Goal: Transaction & Acquisition: Book appointment/travel/reservation

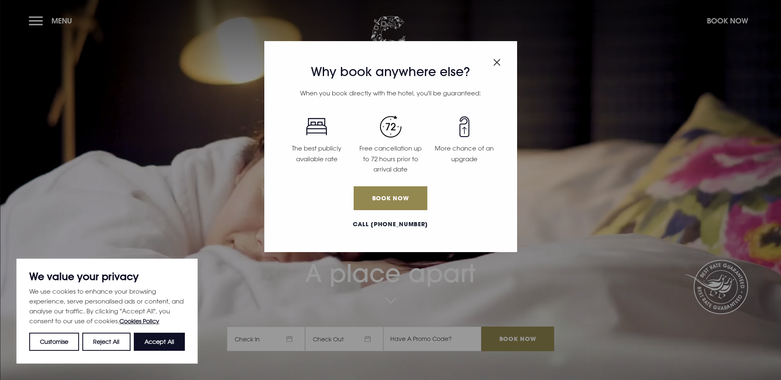
click at [496, 63] on img "Close modal" at bounding box center [496, 62] width 7 height 7
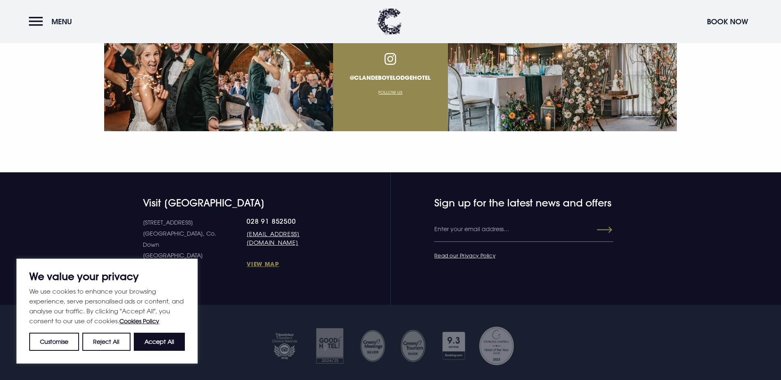
scroll to position [3257, 0]
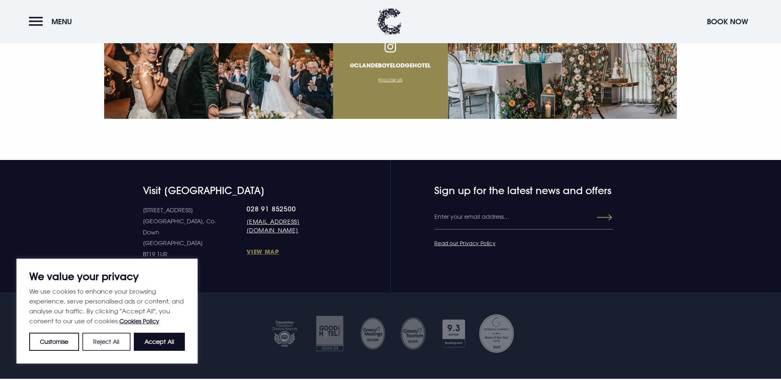
click at [99, 340] on button "Reject All" at bounding box center [106, 342] width 48 height 18
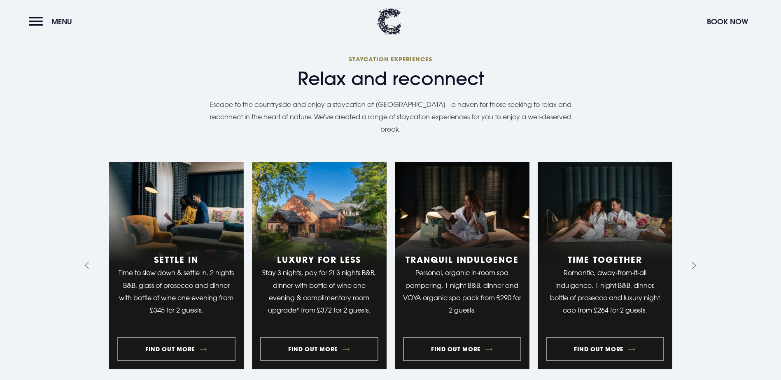
scroll to position [829, 0]
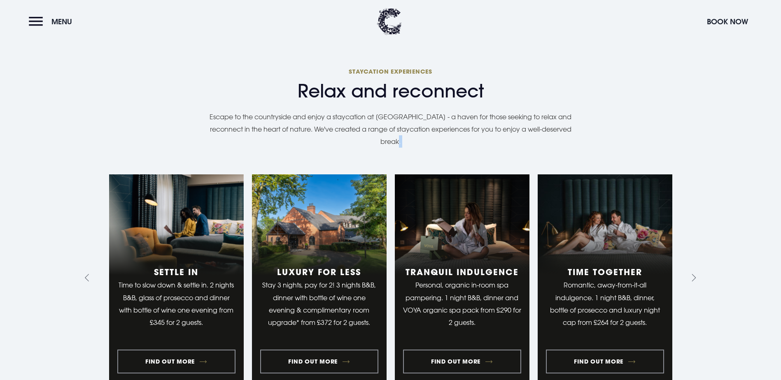
drag, startPoint x: 754, startPoint y: 101, endPoint x: 749, endPoint y: 69, distance: 32.8
click at [749, 69] on section "Relax and reconnect Staycation experiences Escape to the countryside and enjoy …" at bounding box center [390, 281] width 781 height 513
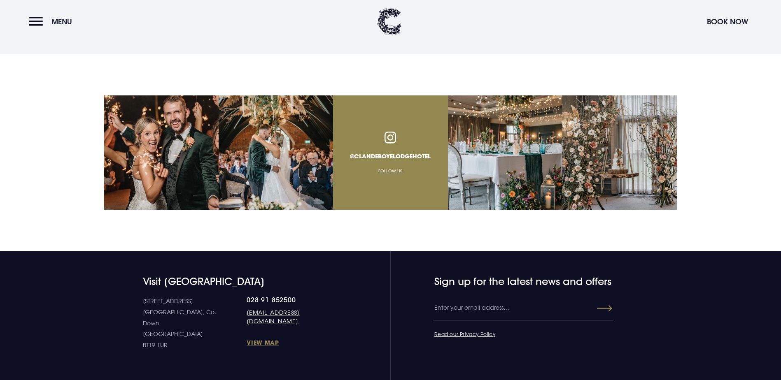
scroll to position [3183, 0]
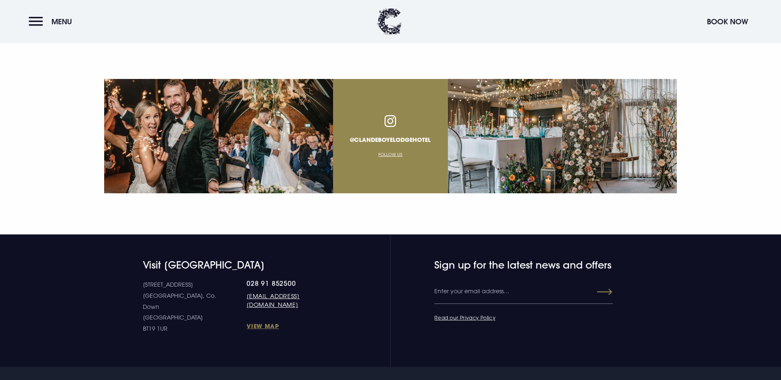
click at [146, 280] on p "[STREET_ADDRESS] [STREET_ADDRESS]" at bounding box center [195, 307] width 104 height 55
drag, startPoint x: 144, startPoint y: 215, endPoint x: 172, endPoint y: 249, distance: 44.2
click at [172, 280] on p "[STREET_ADDRESS] [STREET_ADDRESS]" at bounding box center [195, 307] width 104 height 55
copy p "[STREET_ADDRESS] [STREET_ADDRESS]"
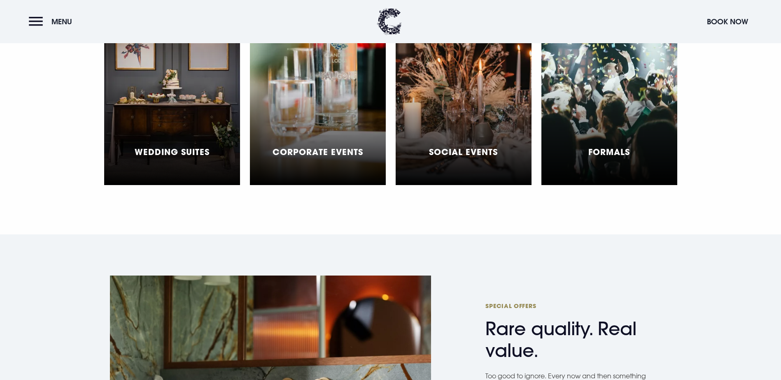
scroll to position [2681, 0]
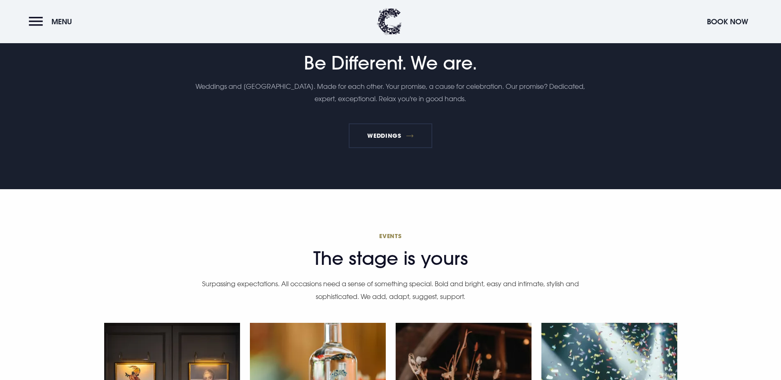
scroll to position [1463, 0]
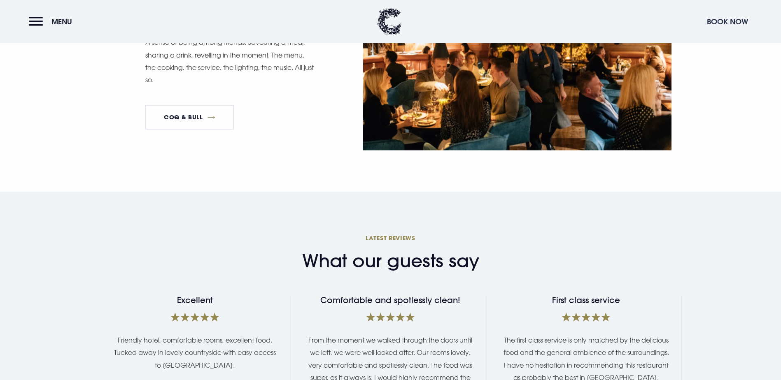
click at [726, 18] on button "Book Now" at bounding box center [727, 22] width 49 height 18
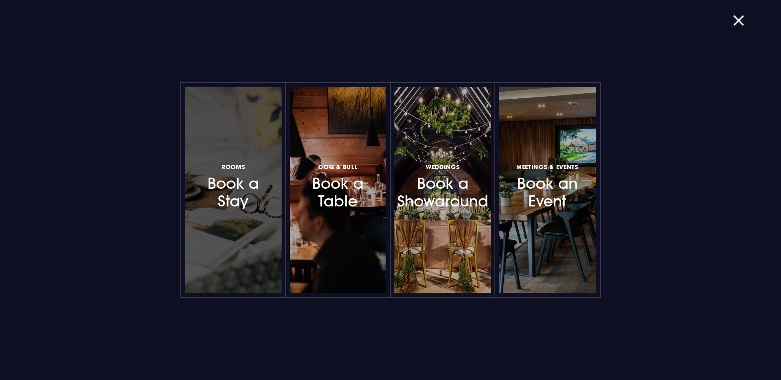
click at [218, 220] on div at bounding box center [233, 190] width 96 height 206
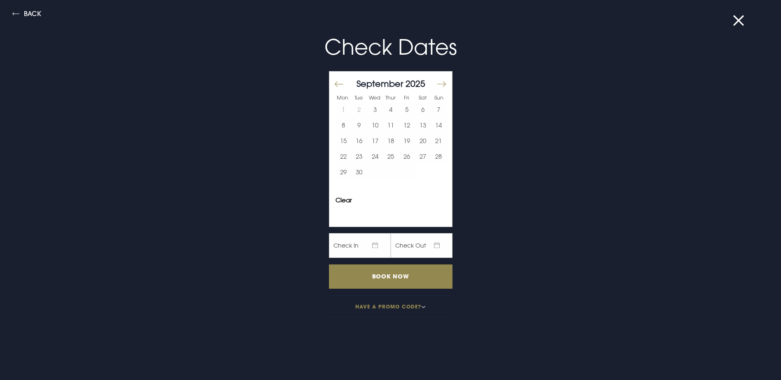
click at [436, 85] on button "Move forward to switch to the next month." at bounding box center [441, 83] width 10 height 17
click at [367, 143] on button "15" at bounding box center [375, 141] width 16 height 16
click at [418, 136] on button "18" at bounding box center [423, 141] width 16 height 16
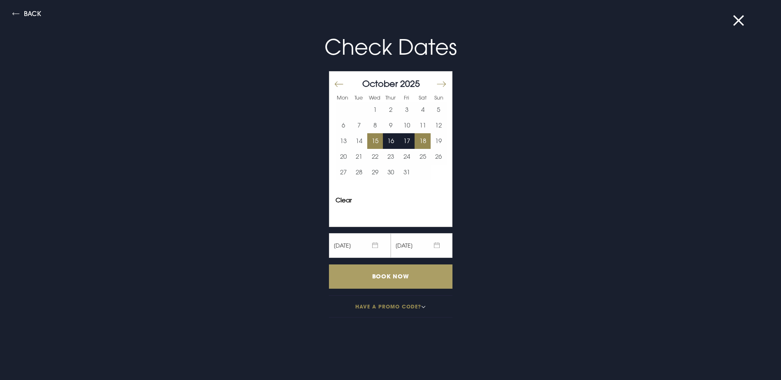
click at [384, 283] on input "Book Now" at bounding box center [391, 277] width 124 height 24
